Goal: Communication & Community: Answer question/provide support

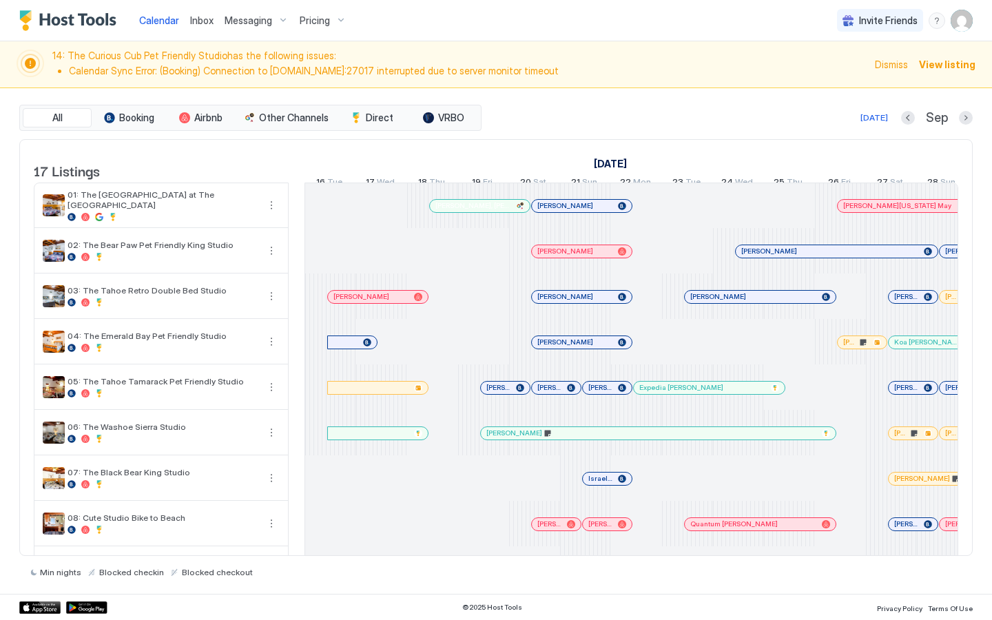
scroll to position [0, 765]
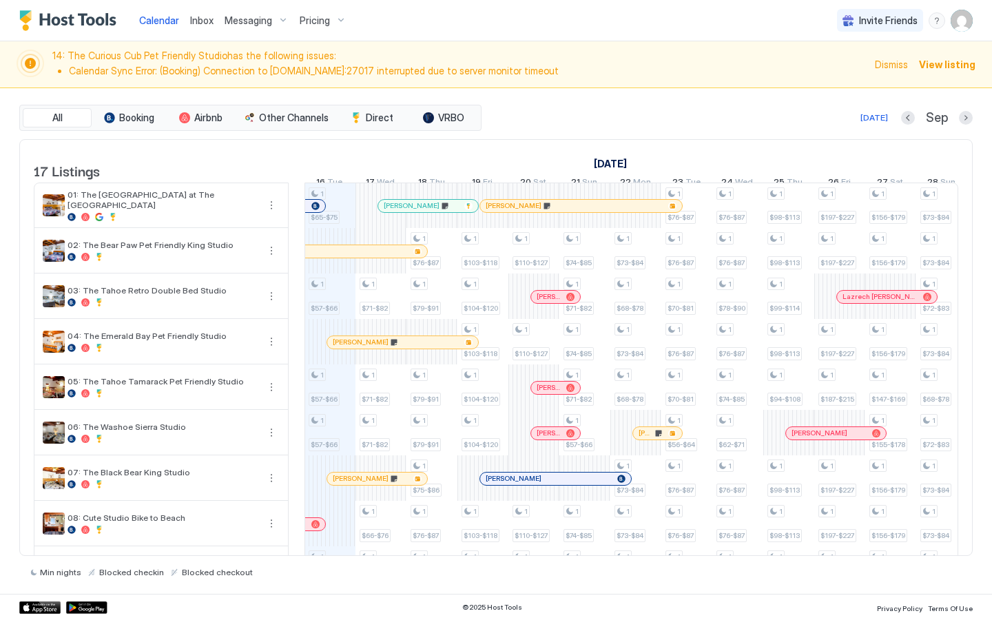
click at [198, 19] on span "Inbox" at bounding box center [201, 20] width 23 height 12
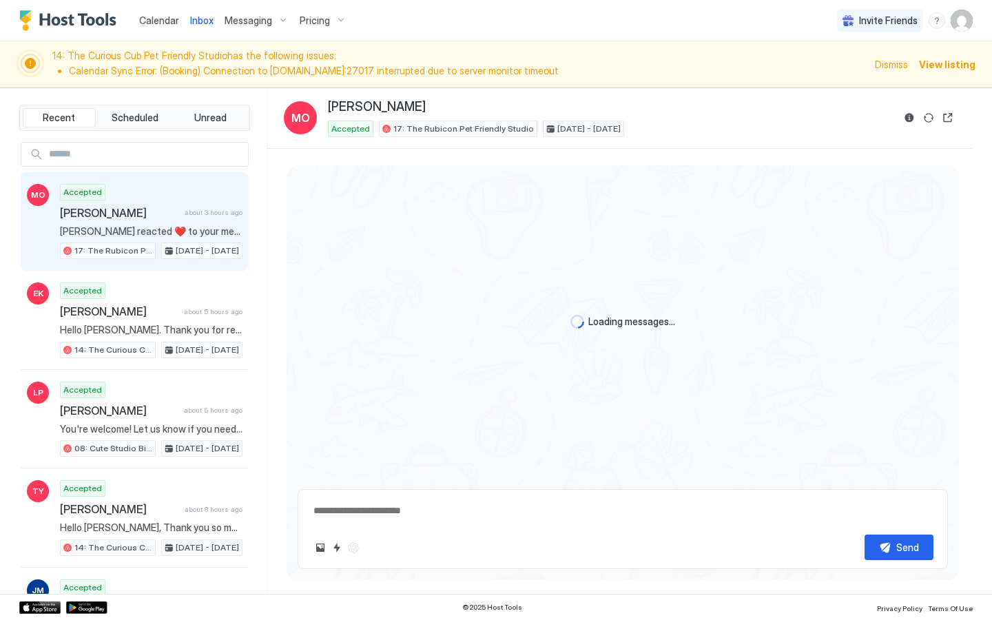
scroll to position [91, 0]
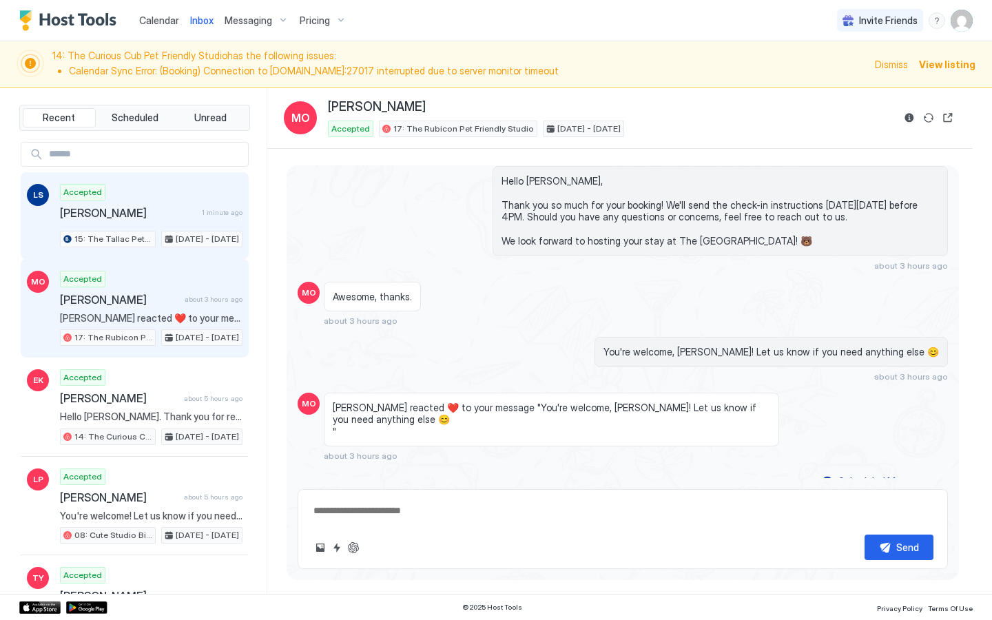
click at [149, 219] on div "Accepted [PERSON_NAME] 1 minute ago 15: The Tallac Pet Friendly Studio [DATE] -…" at bounding box center [151, 215] width 182 height 63
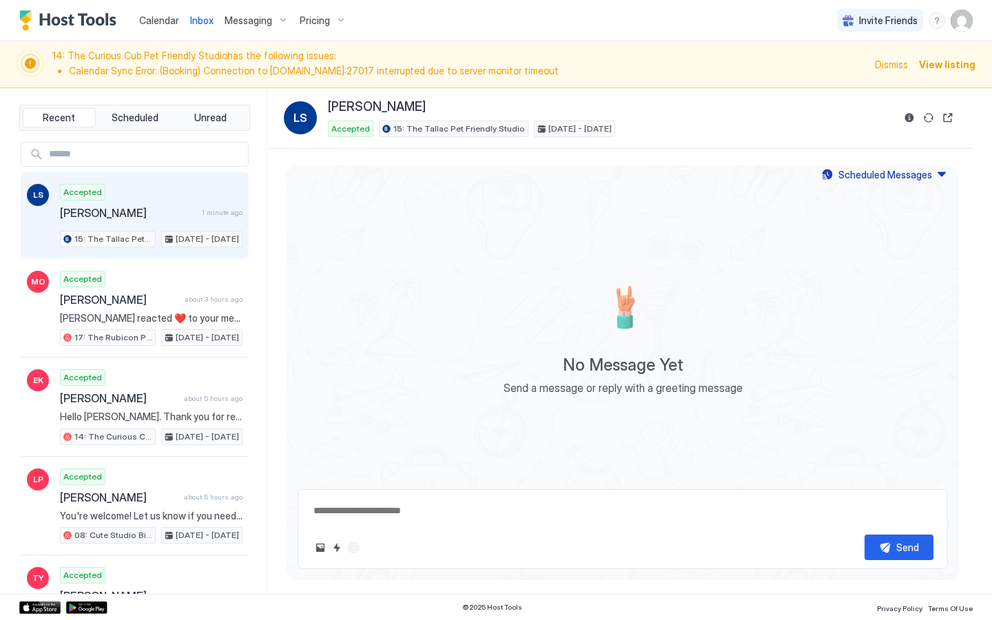
type textarea "*"
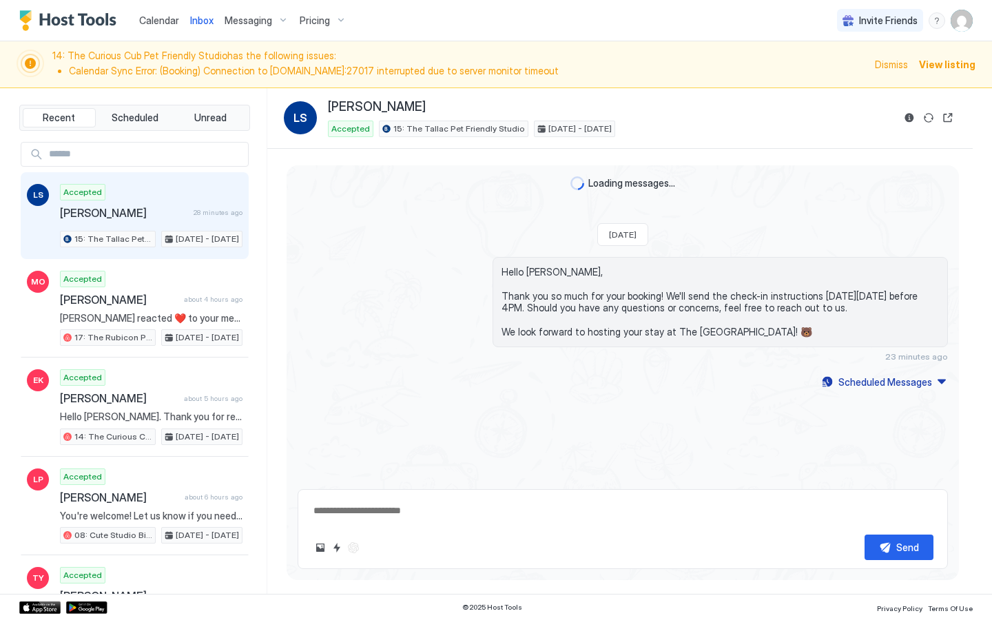
type textarea "*"
